Goal: Information Seeking & Learning: Learn about a topic

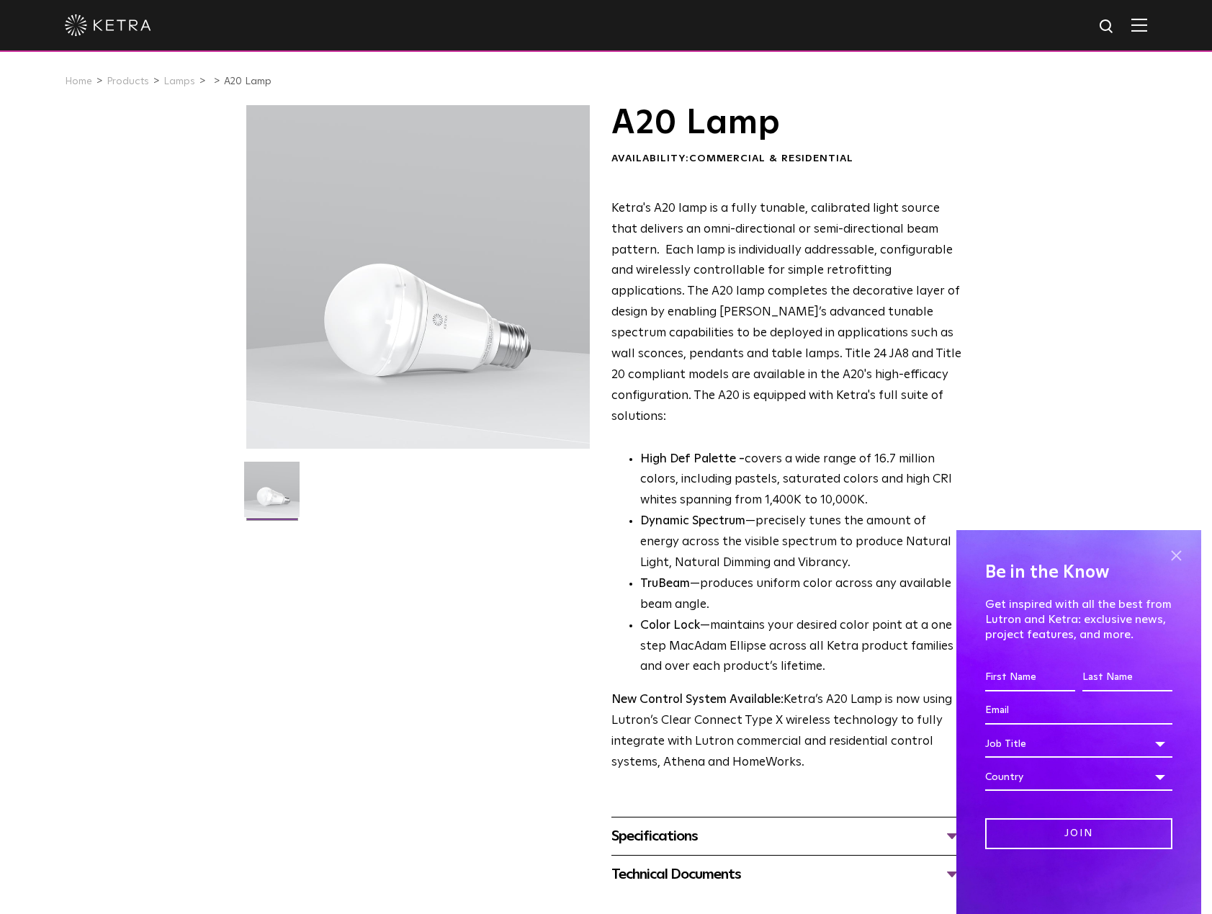
click at [1186, 559] on span at bounding box center [1176, 555] width 22 height 22
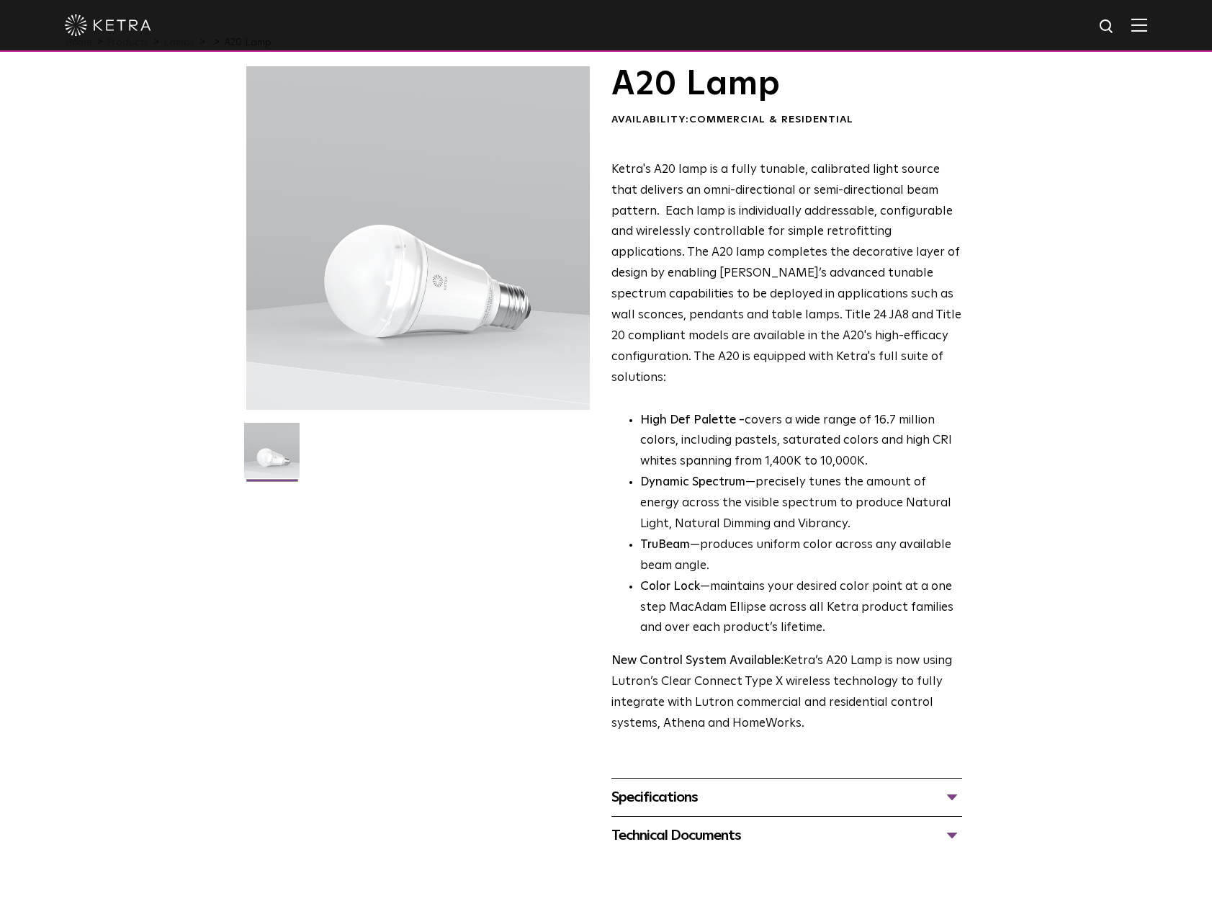
scroll to position [144, 0]
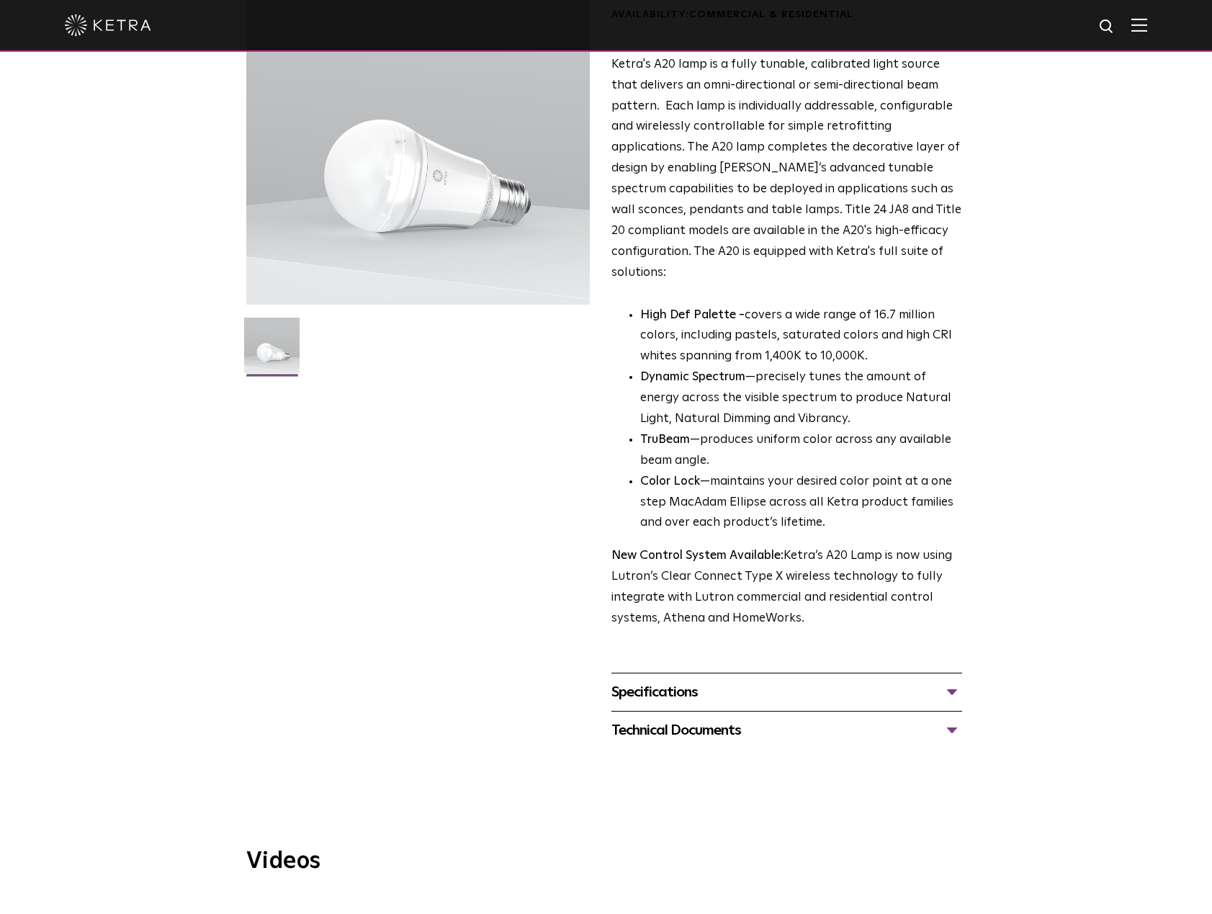
click at [937, 681] on div "Specifications" at bounding box center [786, 692] width 351 height 23
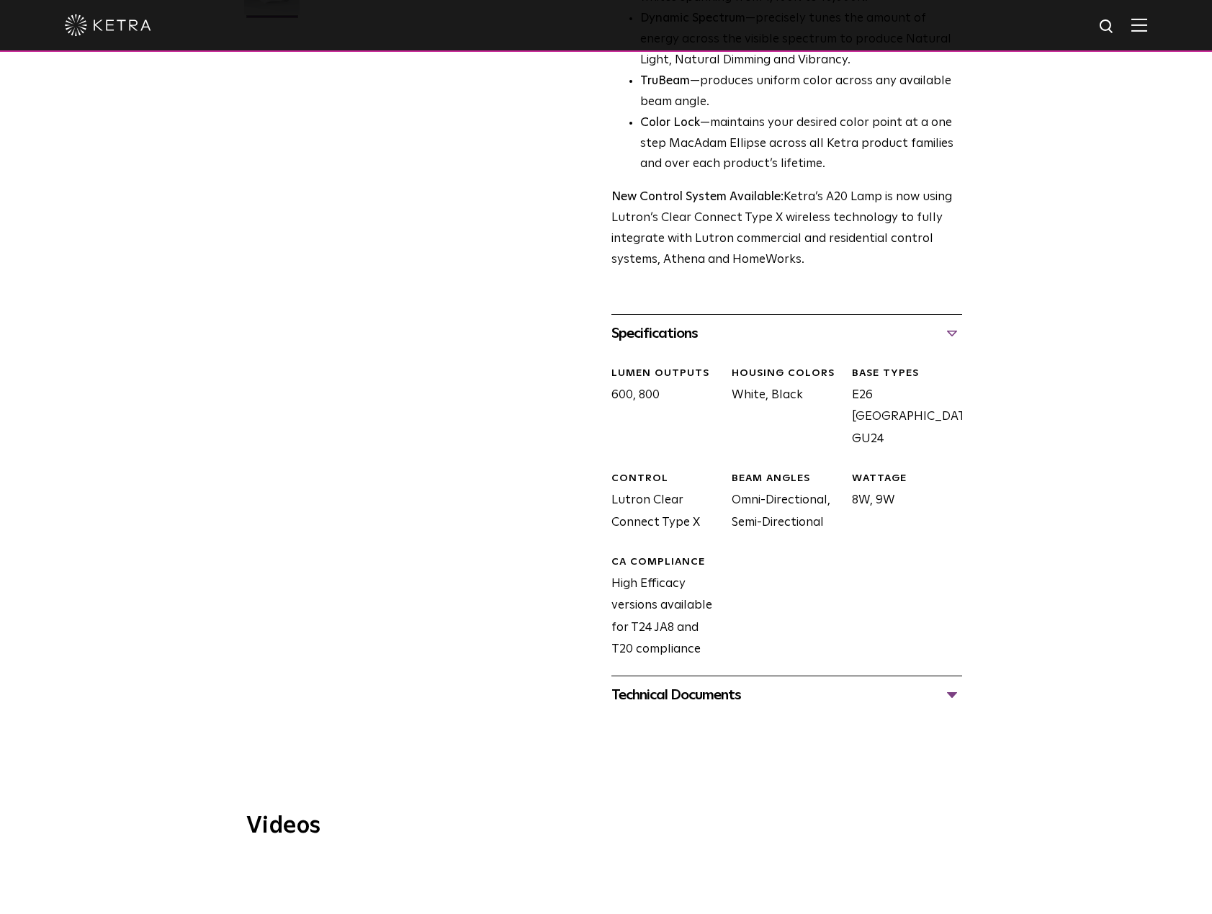
scroll to position [504, 0]
click at [936, 682] on div "Technical Documents" at bounding box center [786, 693] width 351 height 23
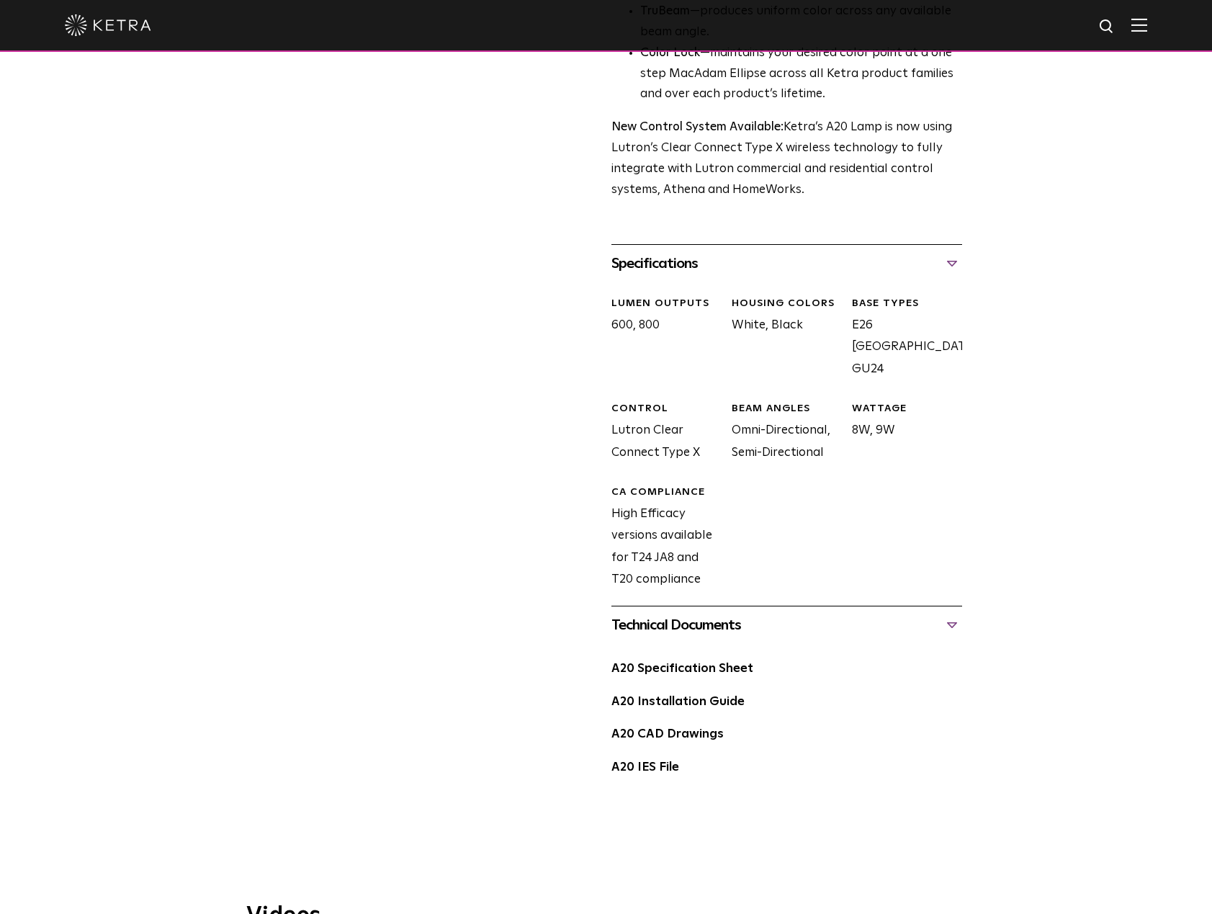
scroll to position [576, 0]
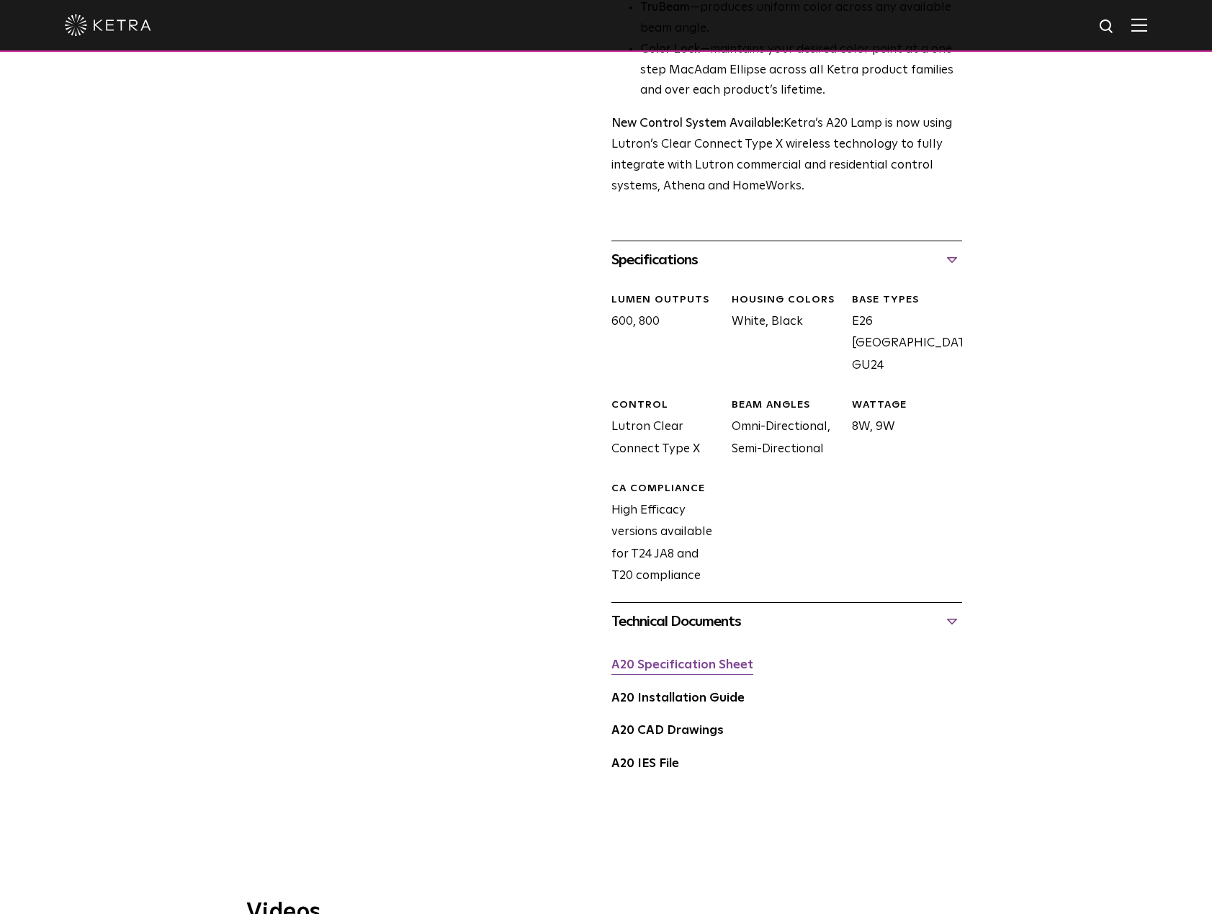
click at [728, 659] on link "A20 Specification Sheet" at bounding box center [682, 665] width 142 height 12
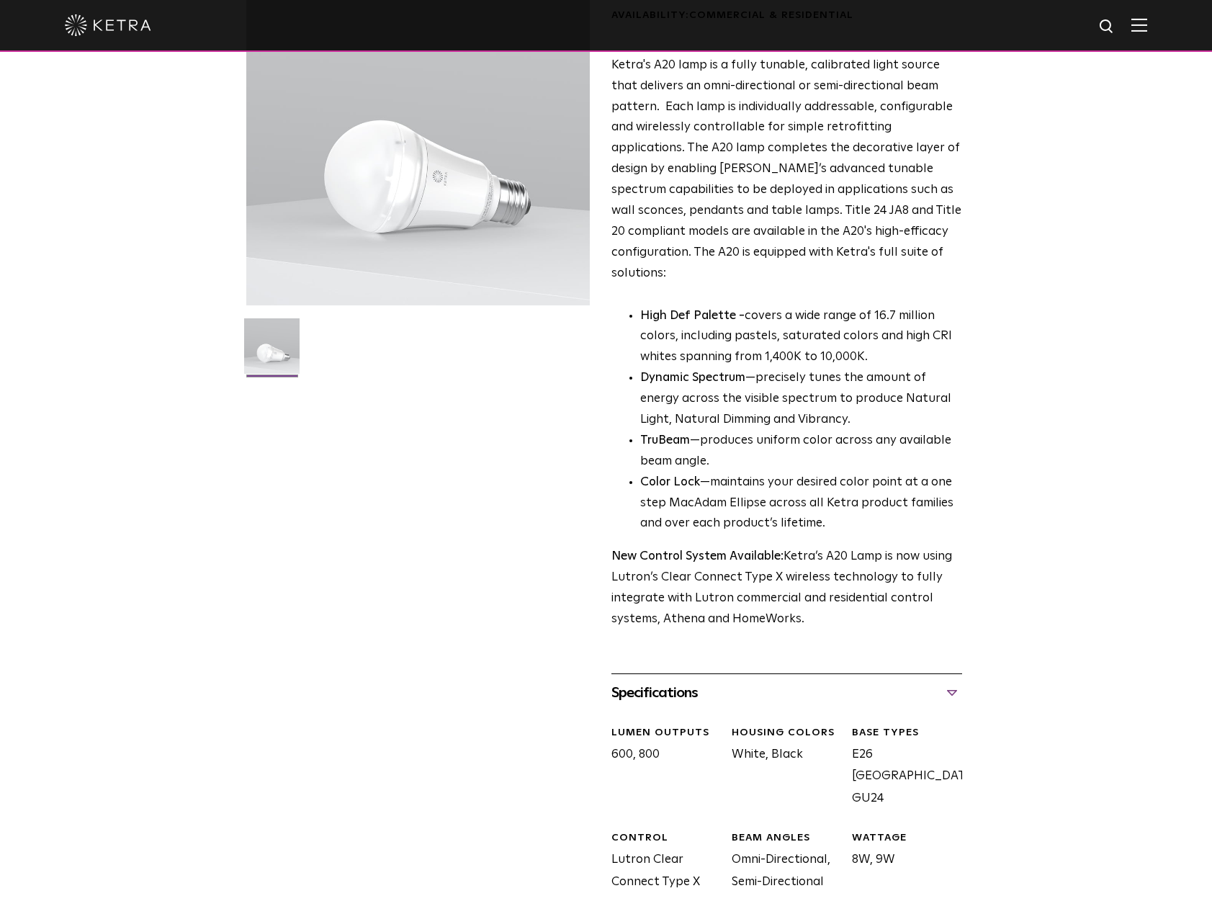
scroll to position [144, 0]
drag, startPoint x: 615, startPoint y: 554, endPoint x: 884, endPoint y: 563, distance: 269.5
click at [884, 563] on p "New Control System Available: Ketra’s A20 Lamp is now using Lutron’s Clear Conn…" at bounding box center [786, 588] width 351 height 84
drag, startPoint x: 884, startPoint y: 563, endPoint x: 796, endPoint y: 584, distance: 90.3
click at [796, 584] on p "New Control System Available: Ketra’s A20 Lamp is now using Lutron’s Clear Conn…" at bounding box center [786, 588] width 351 height 84
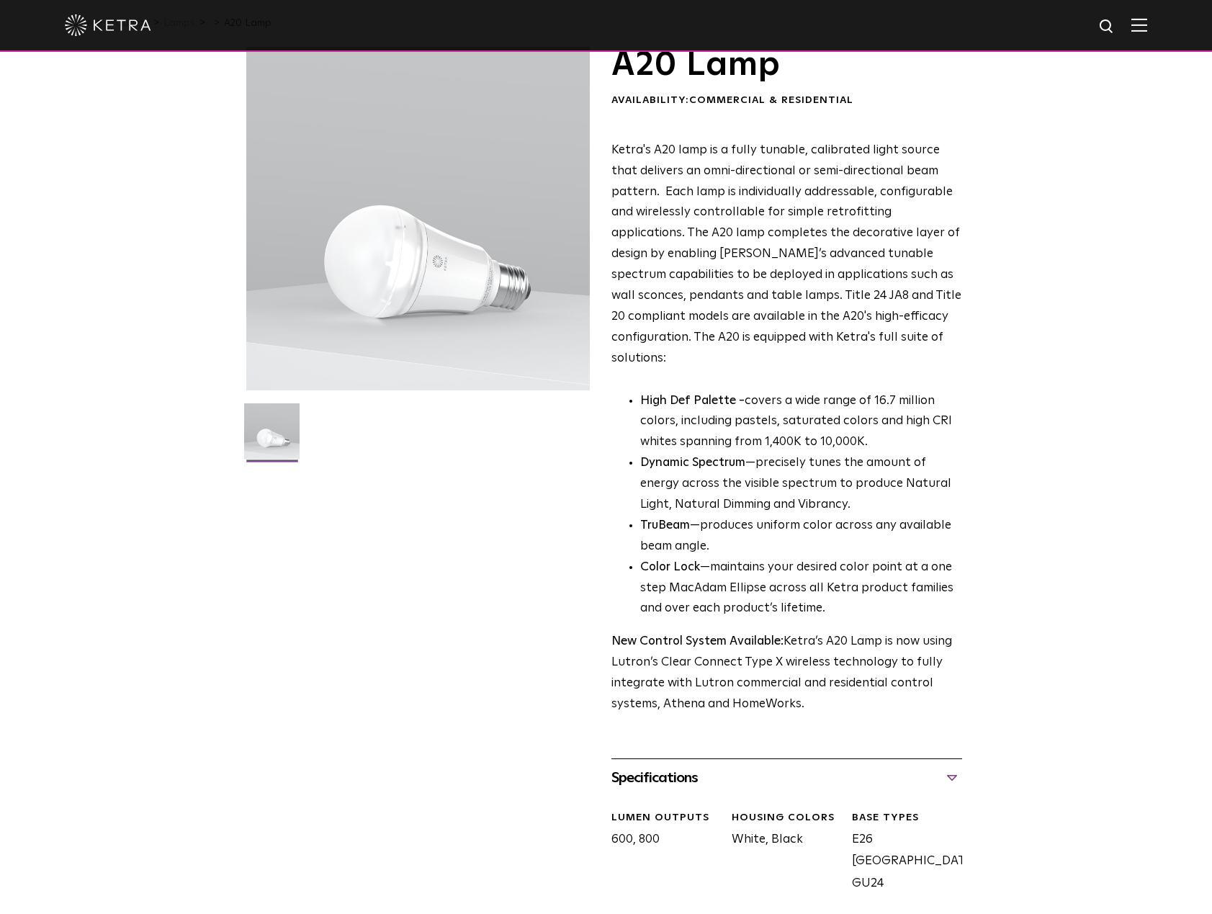
scroll to position [0, 0]
